Goal: Task Accomplishment & Management: Use online tool/utility

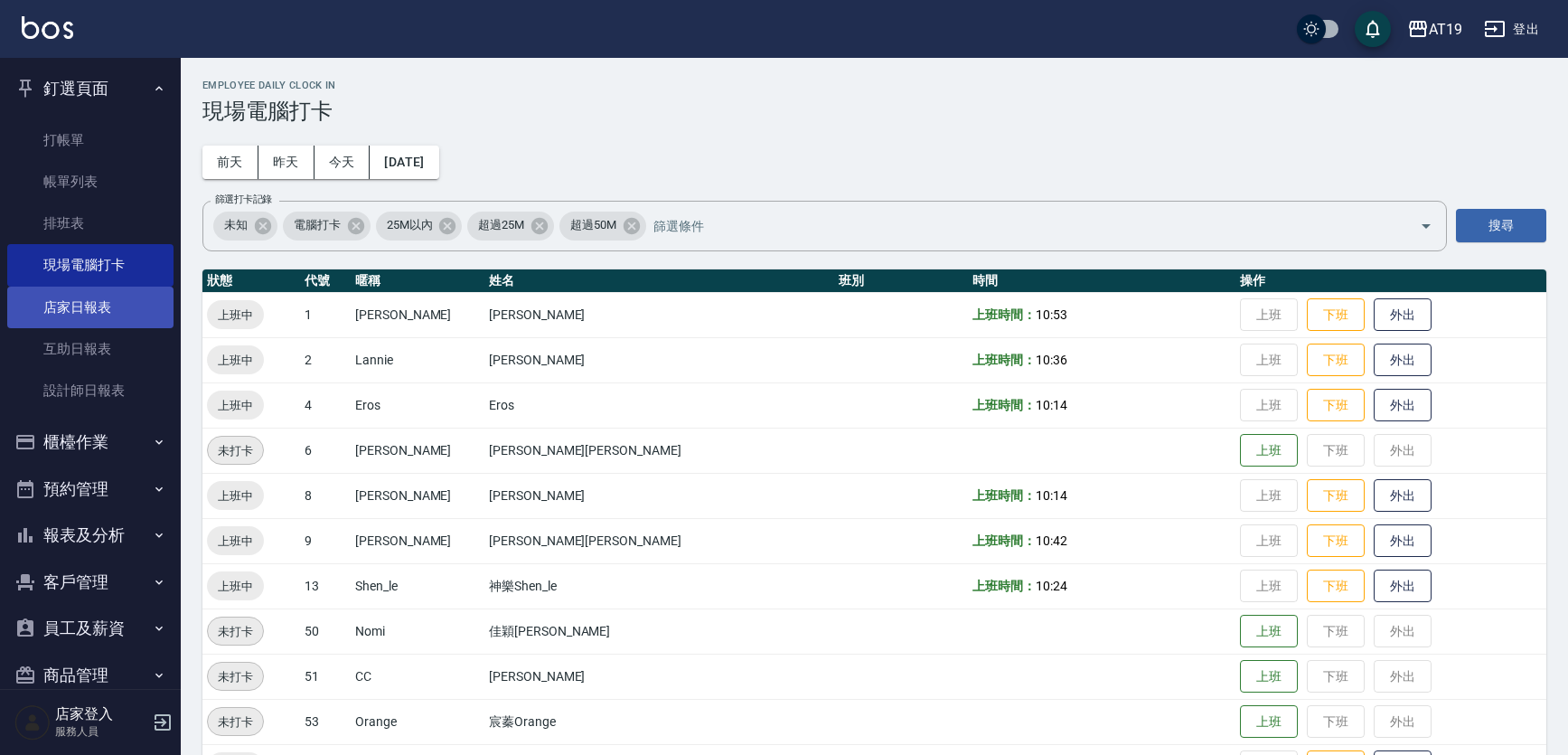
scroll to position [55, 0]
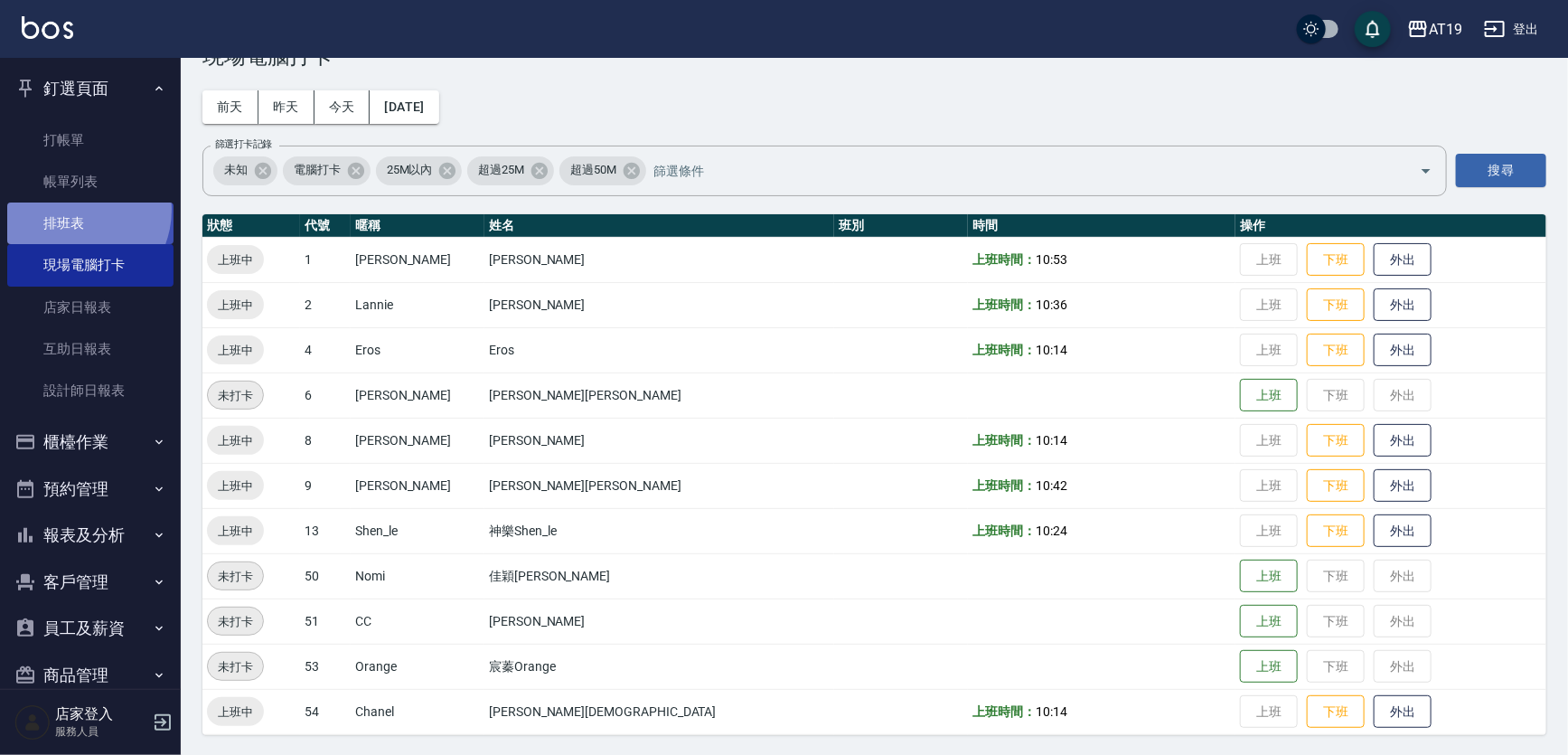
click at [73, 210] on link "排班表" at bounding box center [90, 223] width 166 height 42
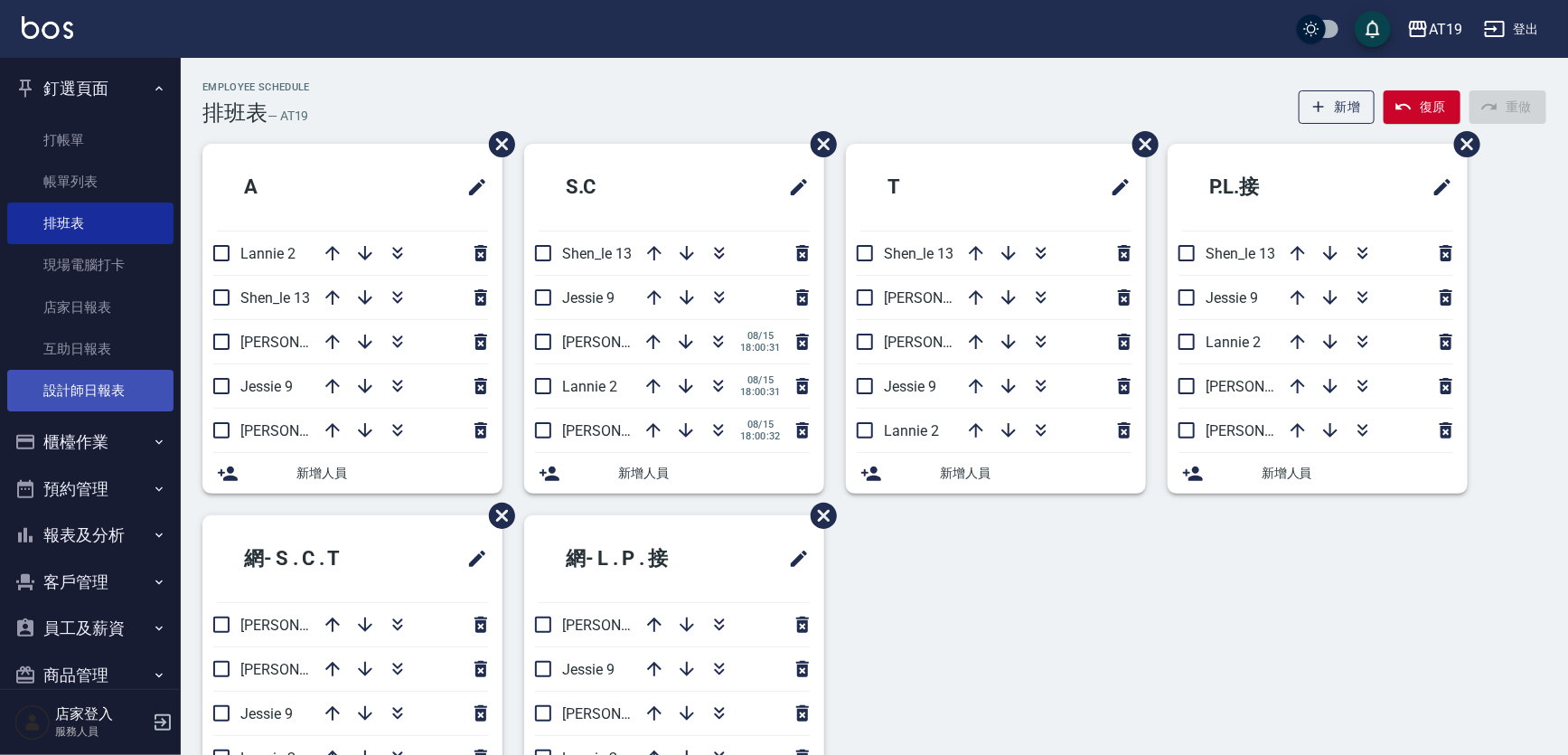
click at [96, 378] on link "設計師日報表" at bounding box center [90, 390] width 166 height 42
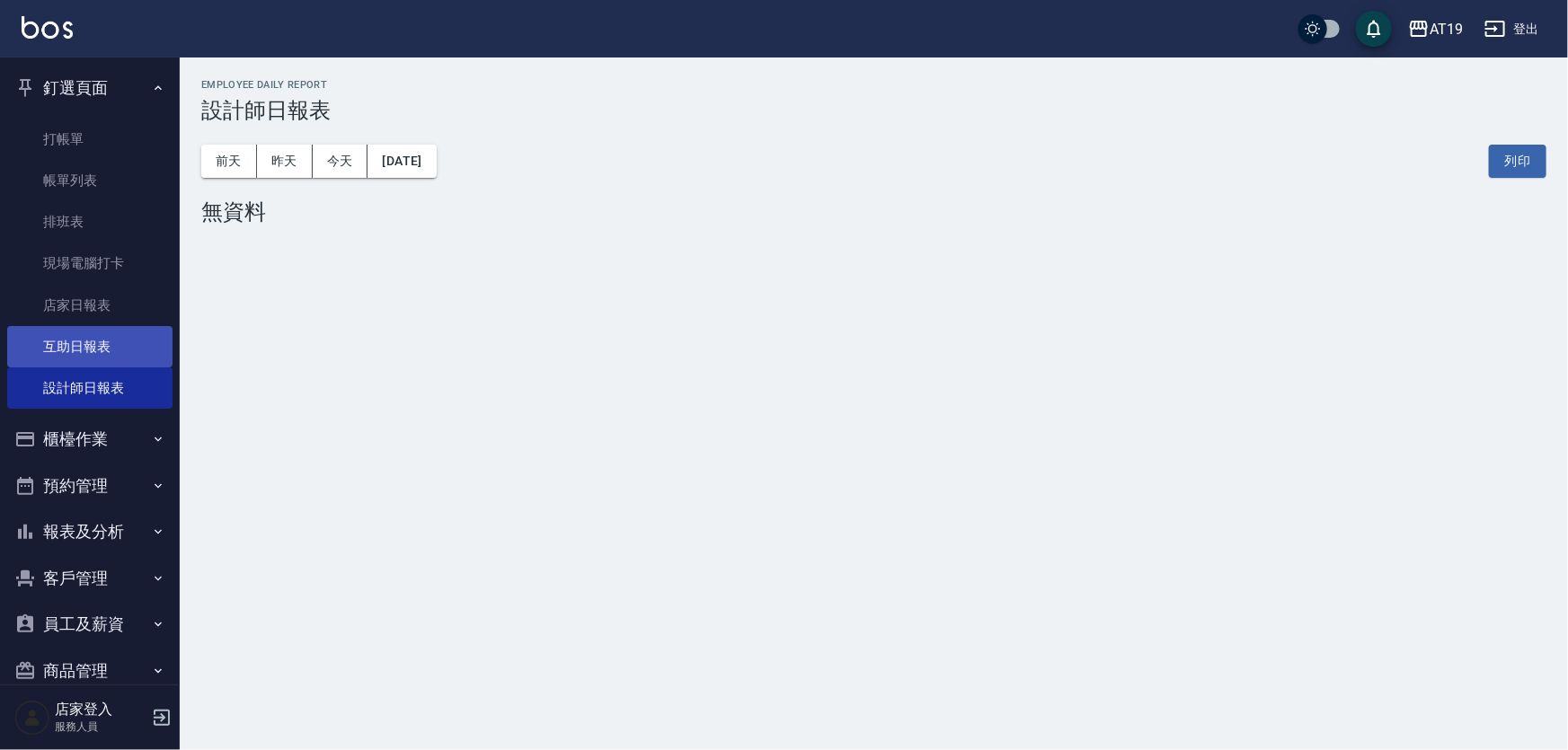
click at [79, 346] on link "互助日報表" at bounding box center [89, 346] width 165 height 41
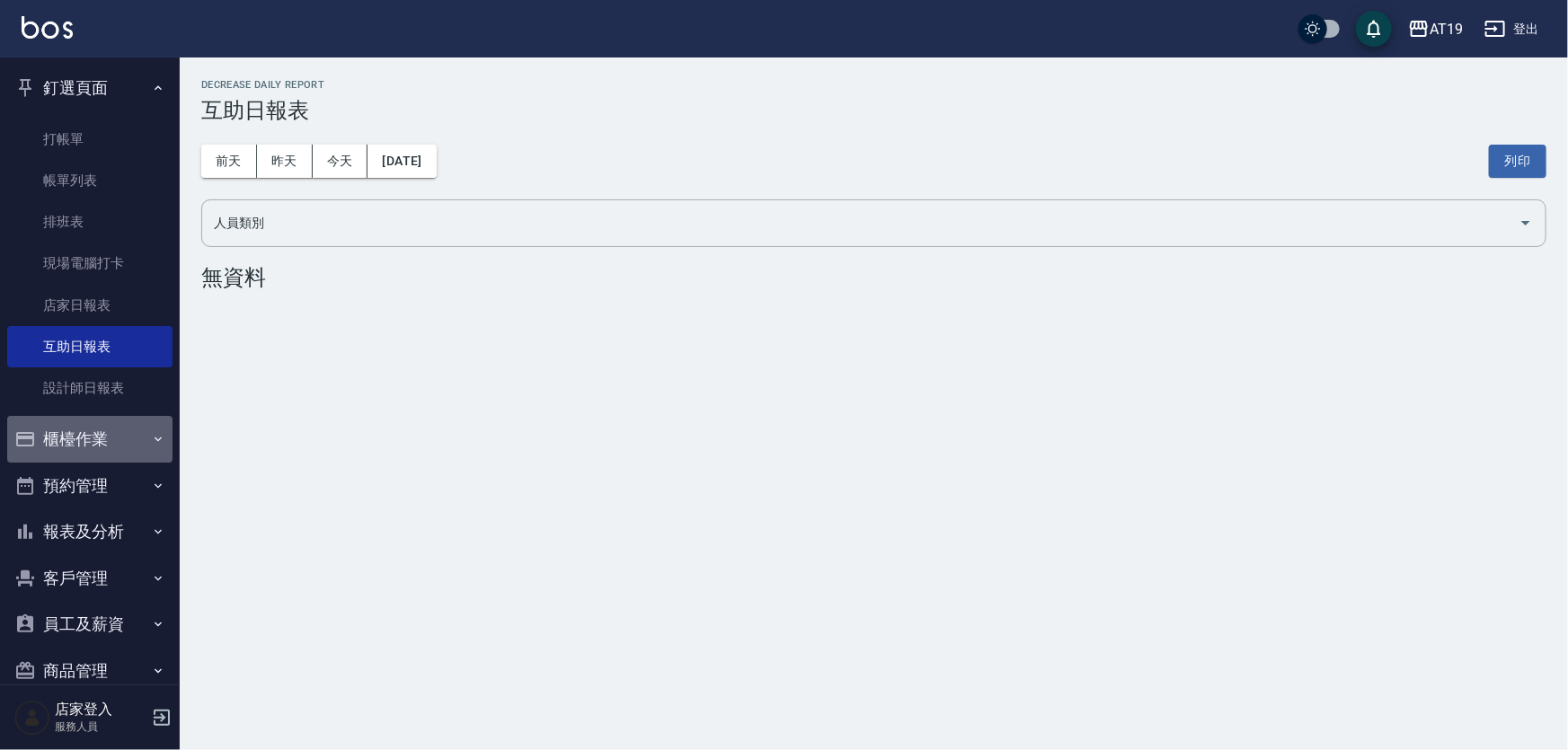
drag, startPoint x: 144, startPoint y: 434, endPoint x: 134, endPoint y: 421, distance: 16.4
click at [134, 421] on button "櫃檯作業" at bounding box center [89, 438] width 165 height 47
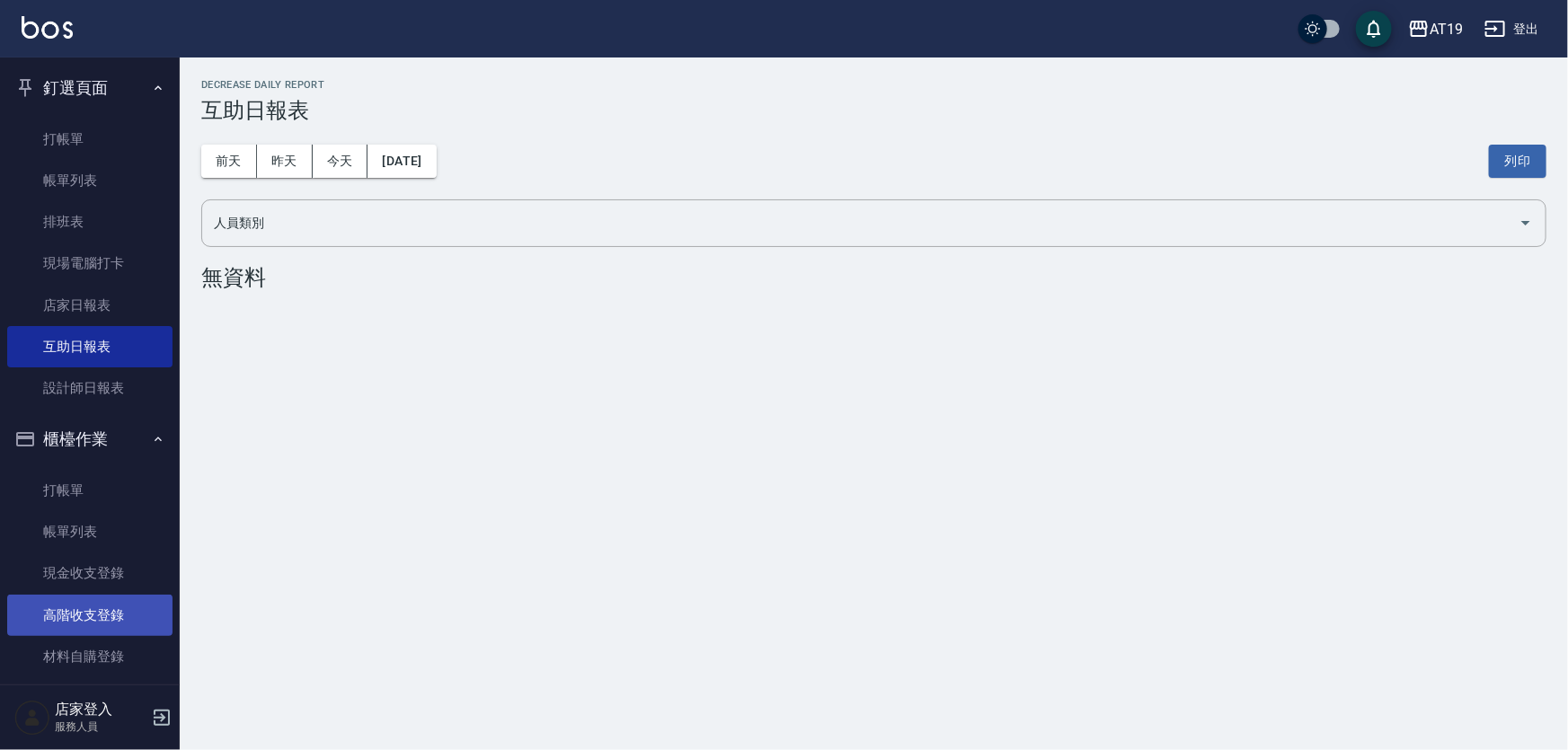
click at [118, 634] on link "高階收支登錄" at bounding box center [89, 614] width 165 height 41
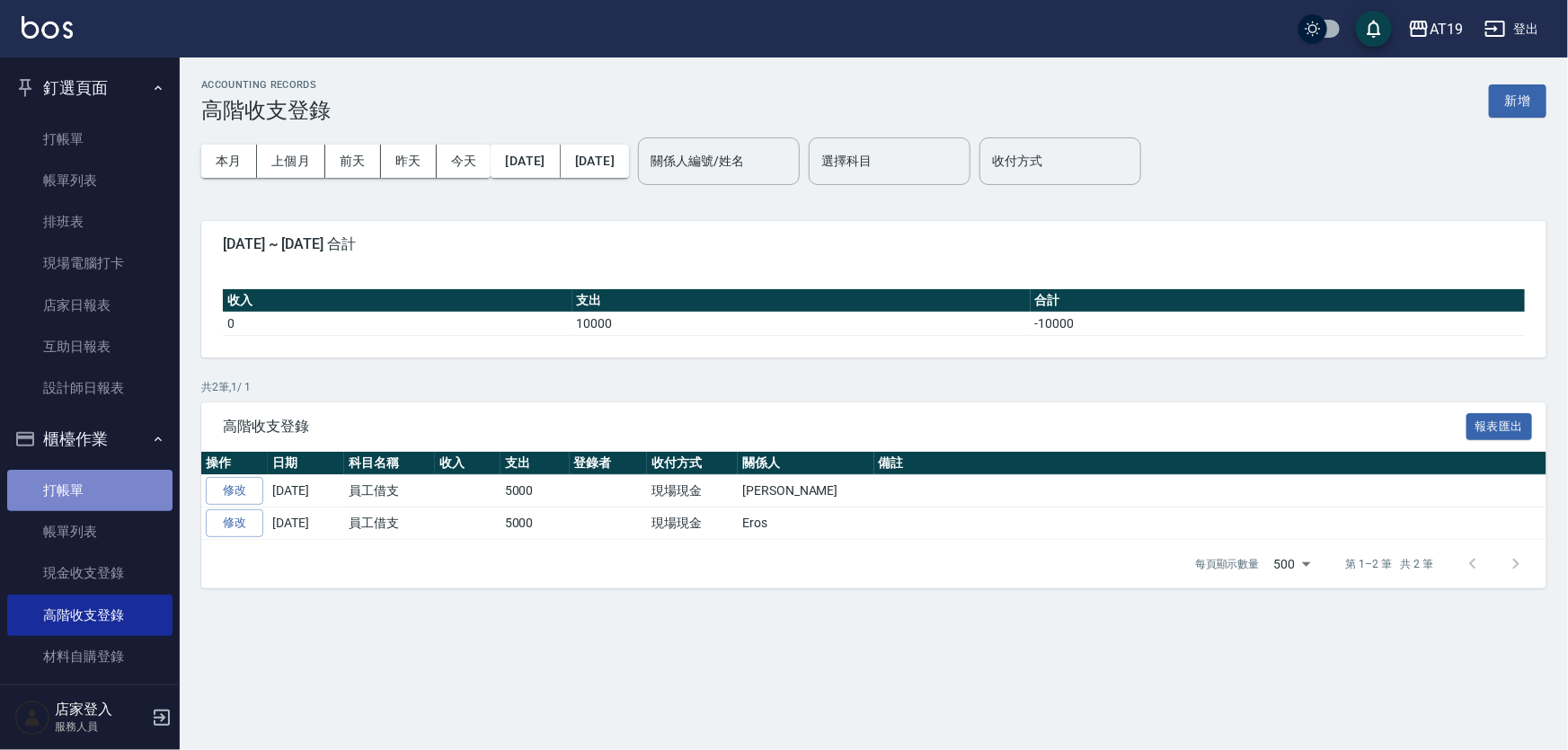
click at [139, 470] on link "打帳單" at bounding box center [89, 489] width 165 height 41
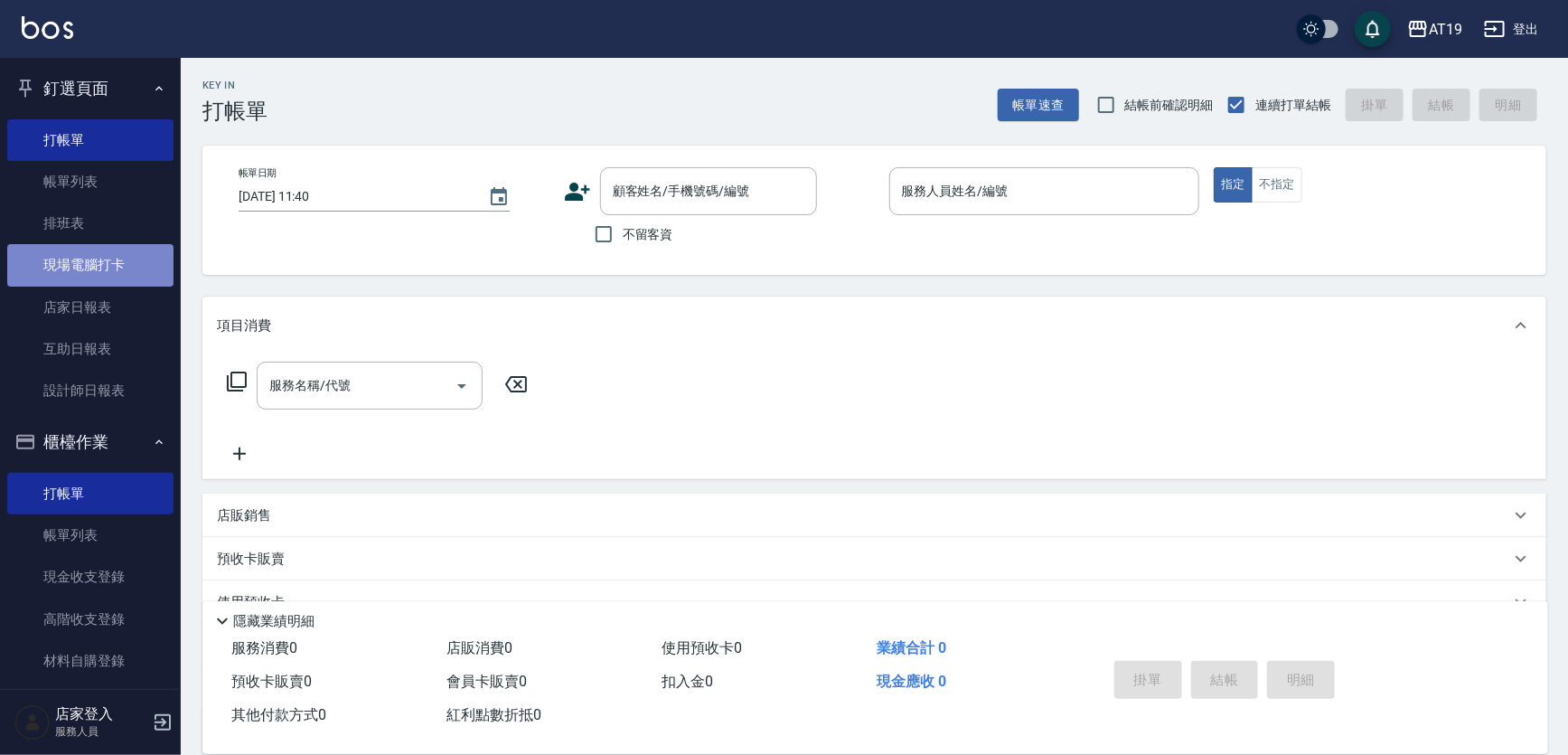
click at [140, 271] on link "現場電腦打卡" at bounding box center [90, 264] width 166 height 42
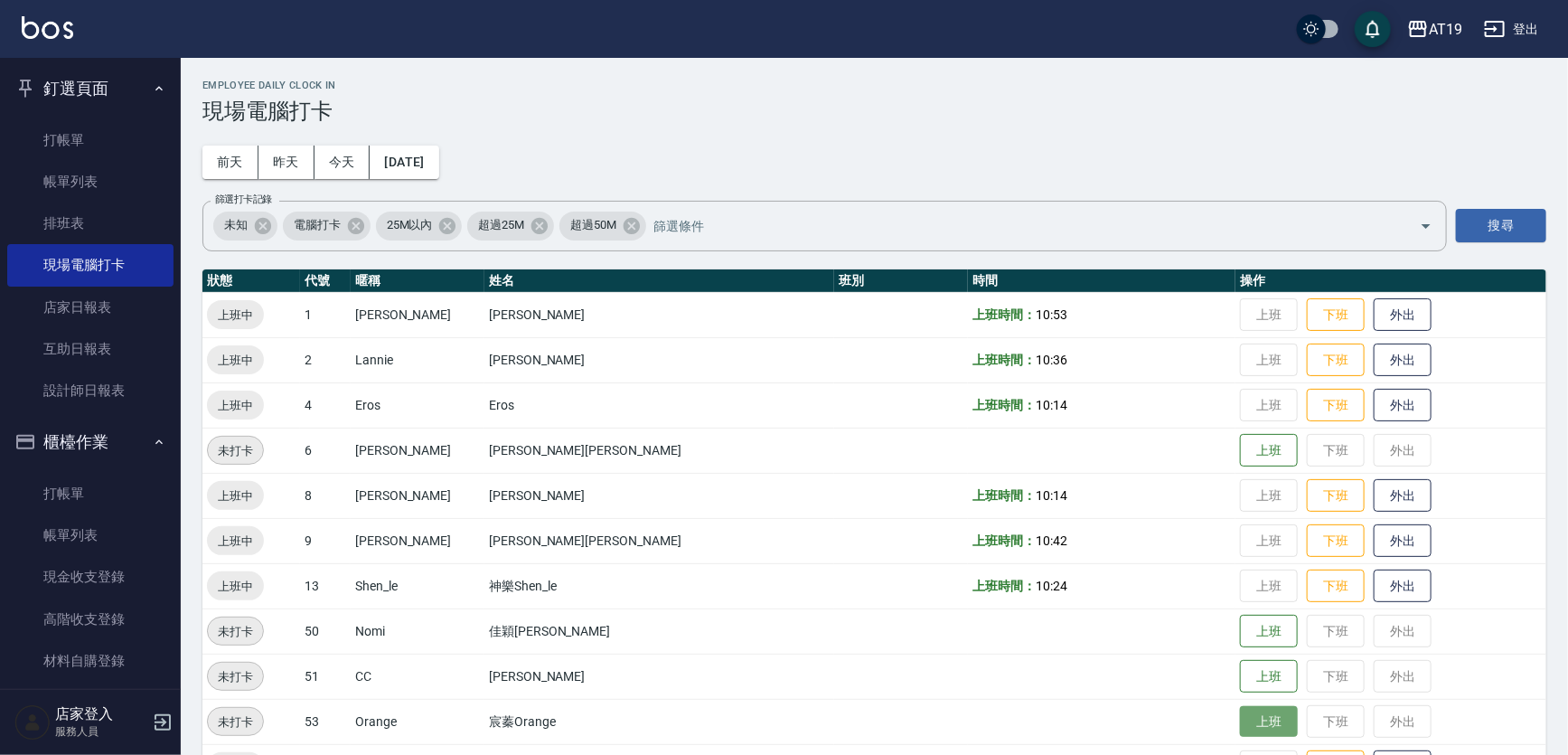
click at [1240, 710] on button "上班" at bounding box center [1269, 721] width 58 height 32
